Goal: Task Accomplishment & Management: Manage account settings

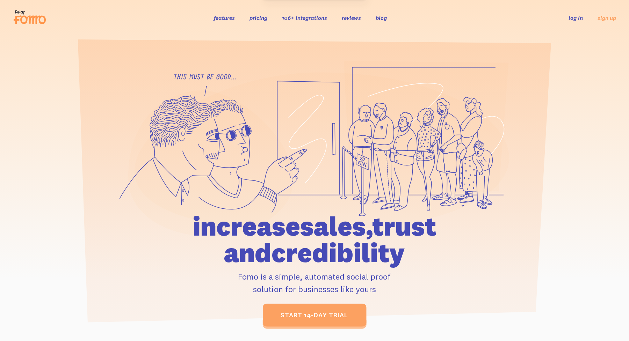
drag, startPoint x: 0, startPoint y: 0, endPoint x: 570, endPoint y: 16, distance: 570.4
click at [570, 16] on link "log in" at bounding box center [576, 17] width 14 height 7
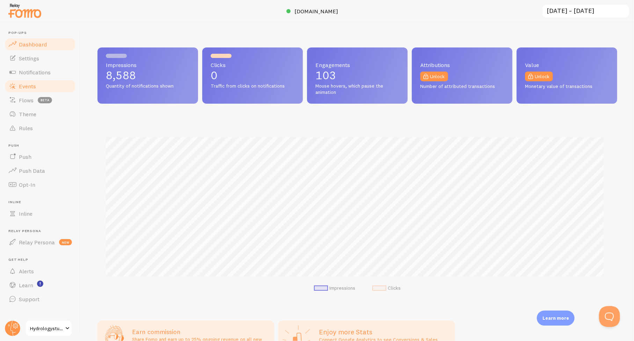
click at [27, 83] on span "Events" at bounding box center [27, 86] width 17 height 7
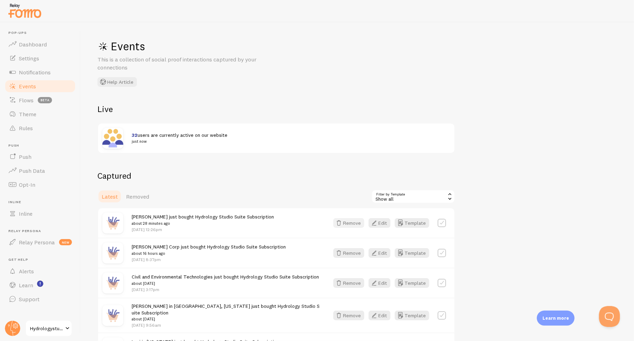
click at [346, 224] on button "Remove" at bounding box center [348, 223] width 31 height 10
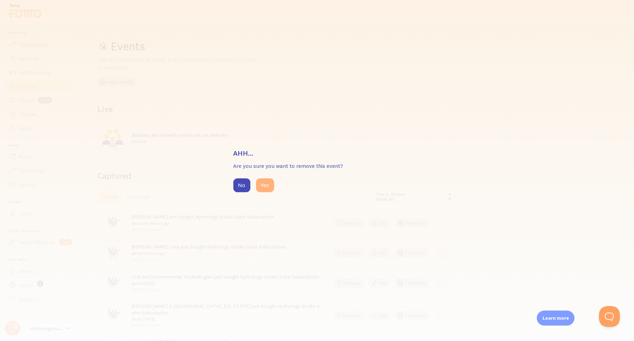
click at [269, 185] on button "Yes" at bounding box center [265, 186] width 18 height 14
